Goal: Transaction & Acquisition: Obtain resource

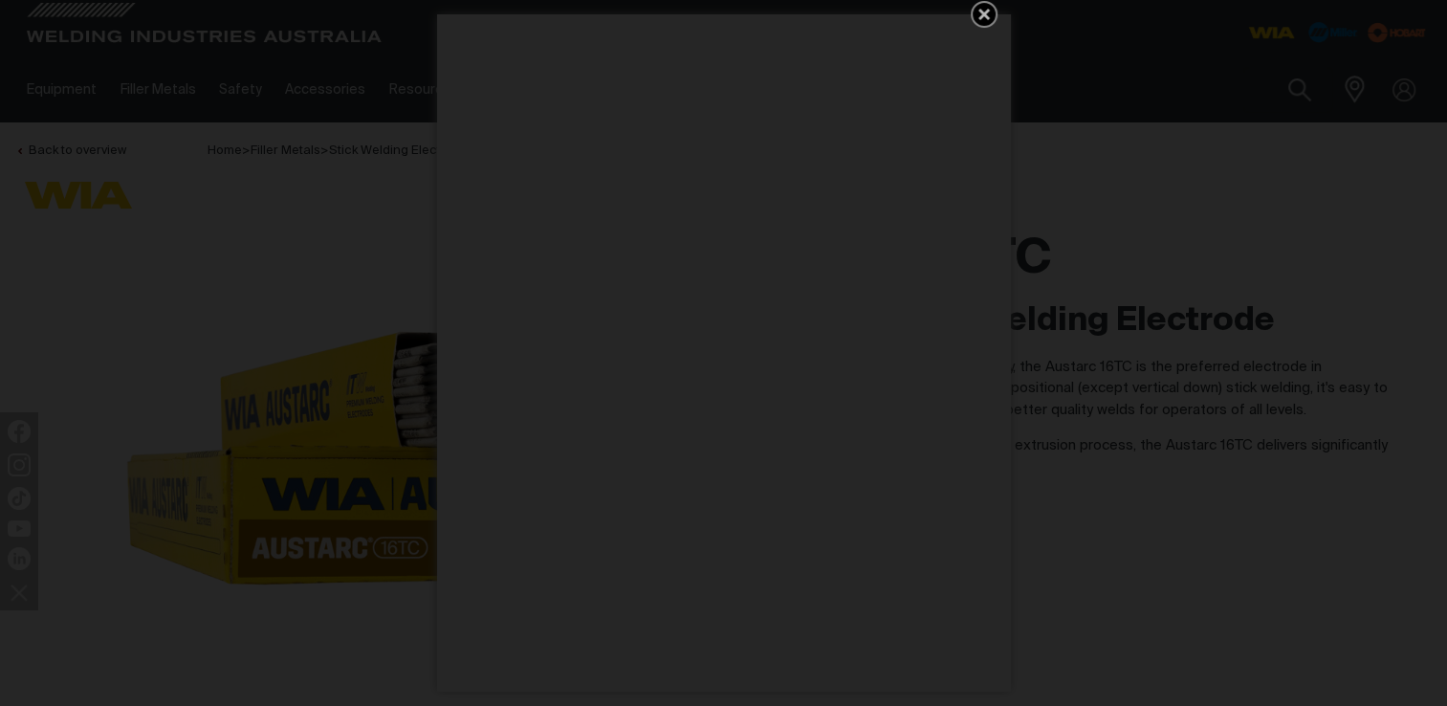
click at [980, 13] on icon "Get 5 WIA Welding Guides Free!" at bounding box center [983, 14] width 23 height 23
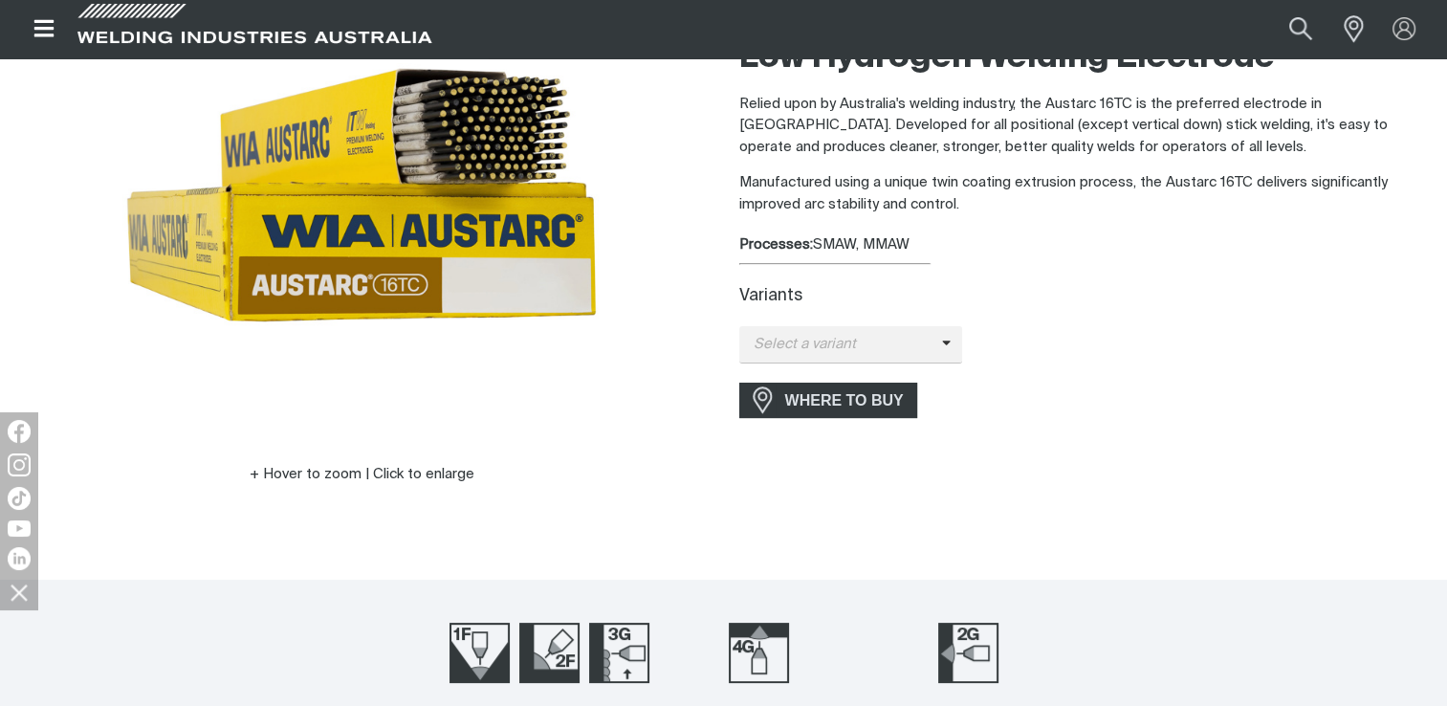
scroll to position [268, 0]
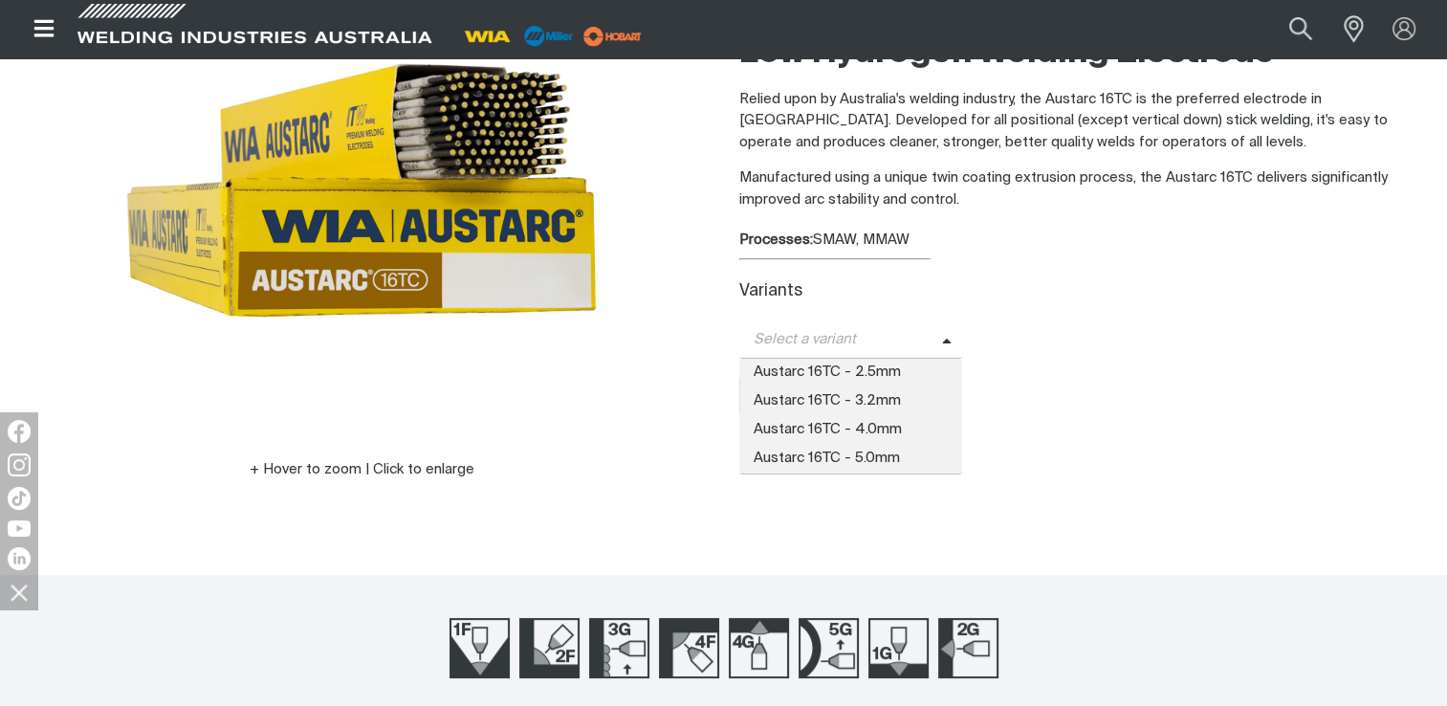
click at [937, 346] on span "Select a variant" at bounding box center [840, 340] width 203 height 22
click at [926, 373] on span "Austarc 16TC - 2.5mm" at bounding box center [851, 373] width 224 height 29
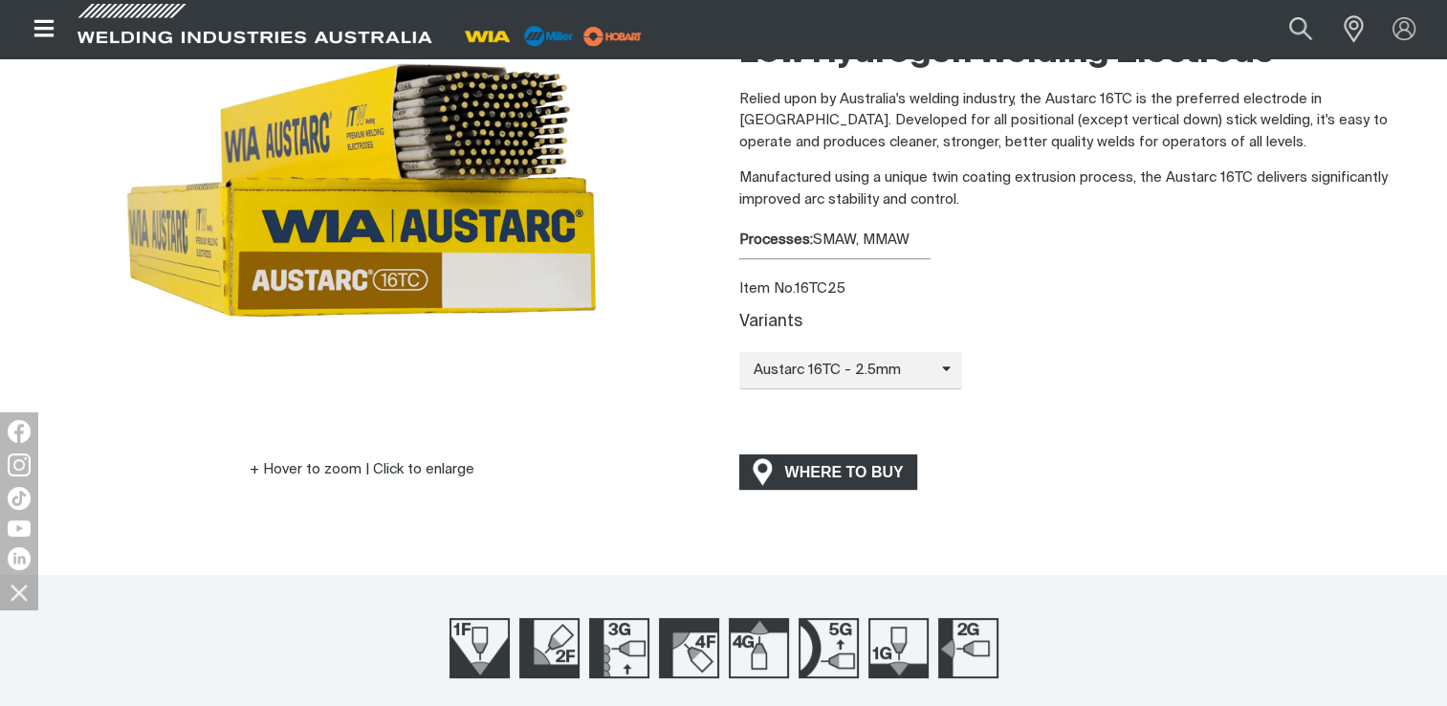
click at [883, 461] on span "WHERE TO BUY" at bounding box center [843, 472] width 143 height 31
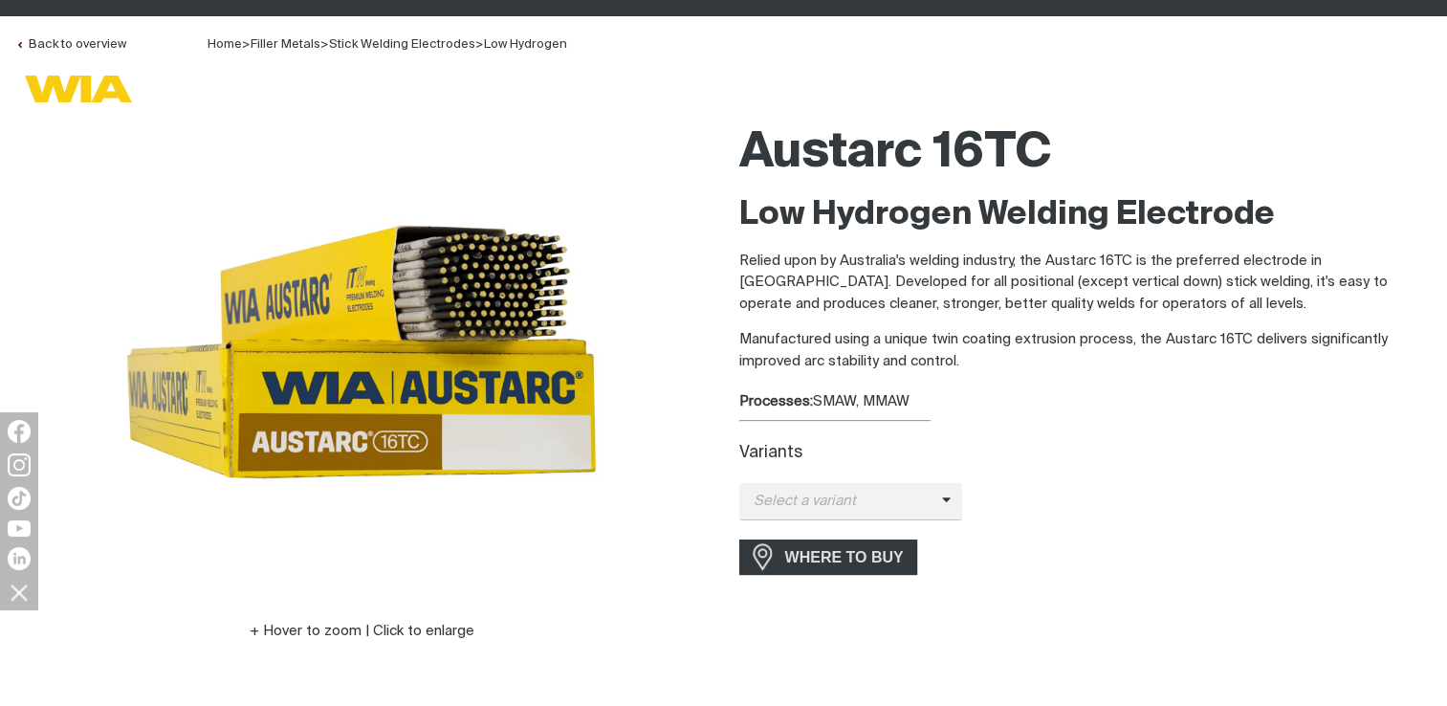
scroll to position [119, 0]
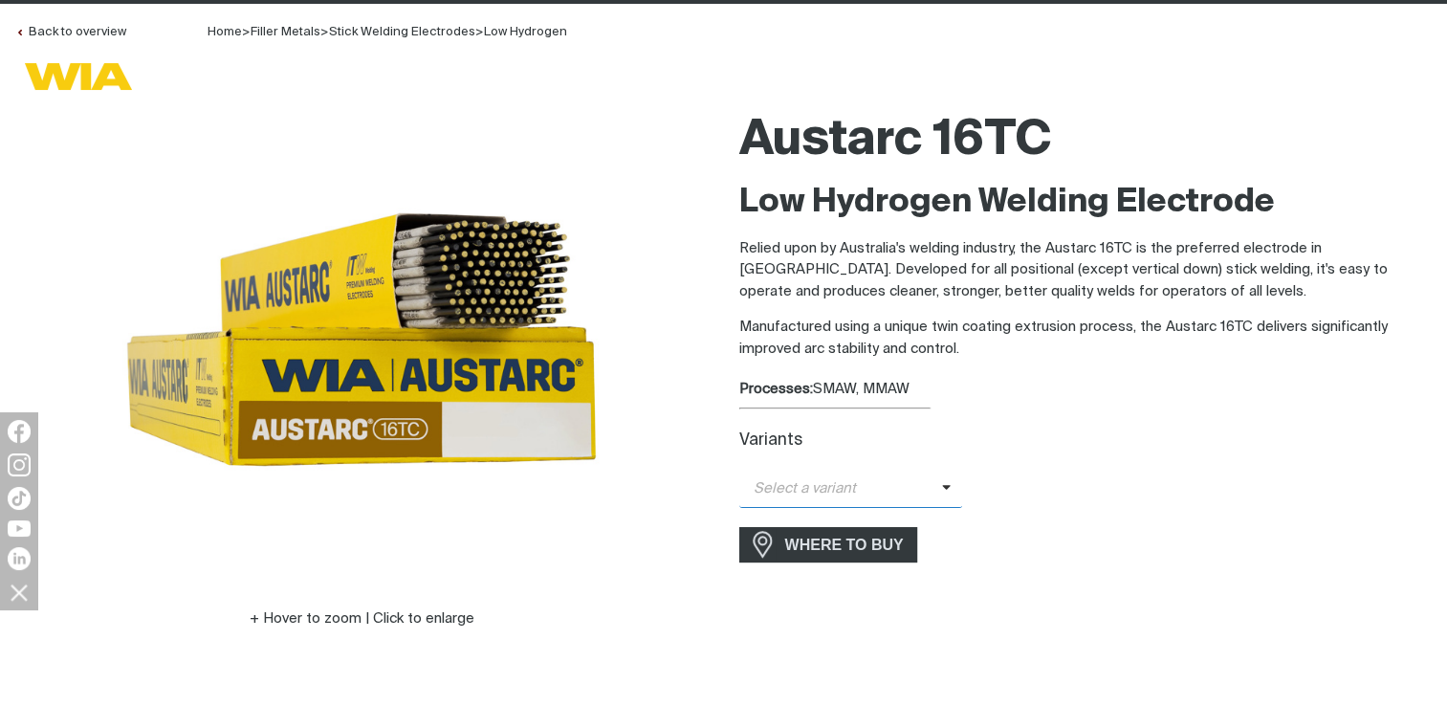
click at [933, 495] on span "Select a variant" at bounding box center [840, 489] width 203 height 22
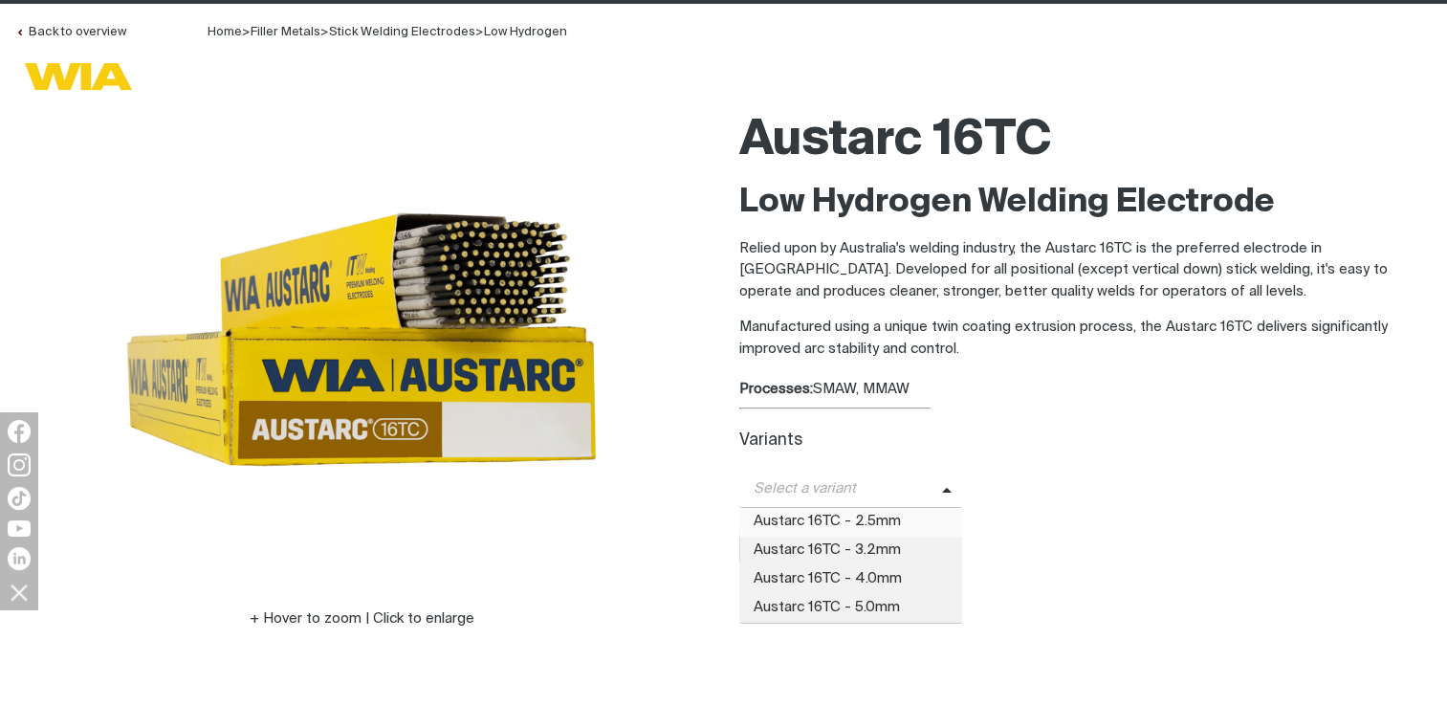
click at [917, 518] on span "Austarc 16TC - 2.5mm" at bounding box center [851, 522] width 224 height 29
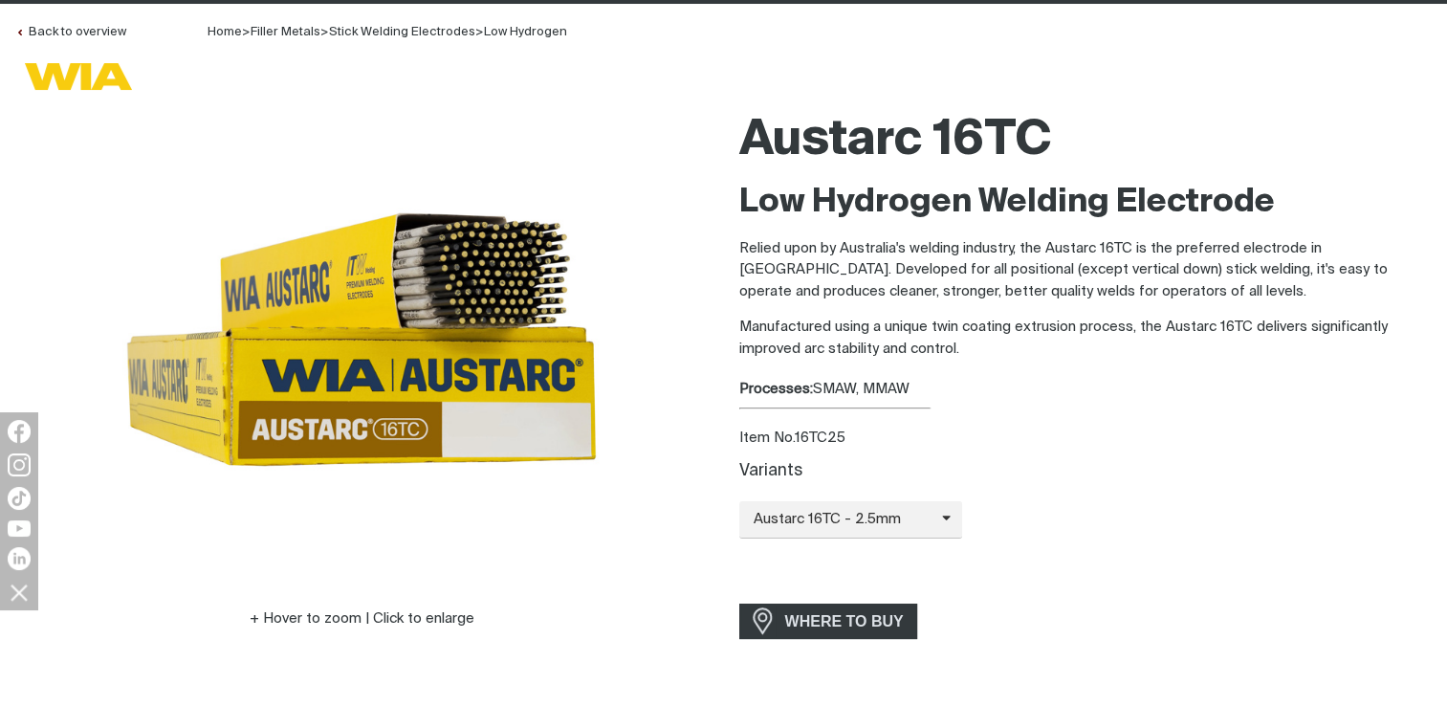
click at [1086, 459] on div "Variants Austarc 16TC - 2.5mm Austarc 16TC - 2.5mm Austarc 16TC - 3.2mm Austarc…" at bounding box center [1085, 517] width 693 height 131
click at [801, 436] on div "Item No. 16TC25" at bounding box center [1085, 438] width 693 height 22
